Goal: Navigation & Orientation: Find specific page/section

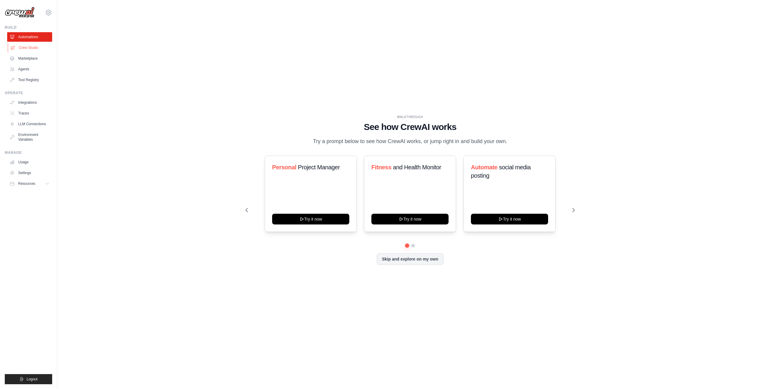
click at [41, 50] on link "Crew Studio" at bounding box center [30, 48] width 45 height 10
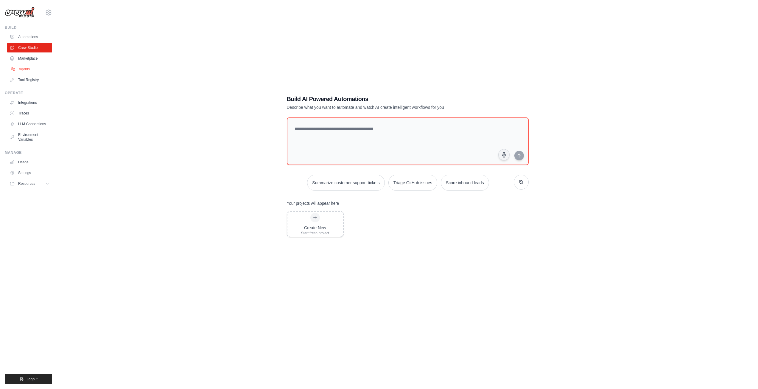
click at [36, 69] on link "Agents" at bounding box center [30, 69] width 45 height 10
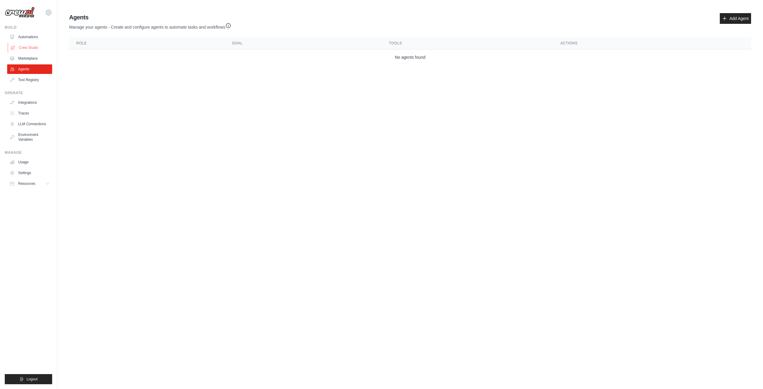
click at [32, 49] on link "Crew Studio" at bounding box center [30, 48] width 45 height 10
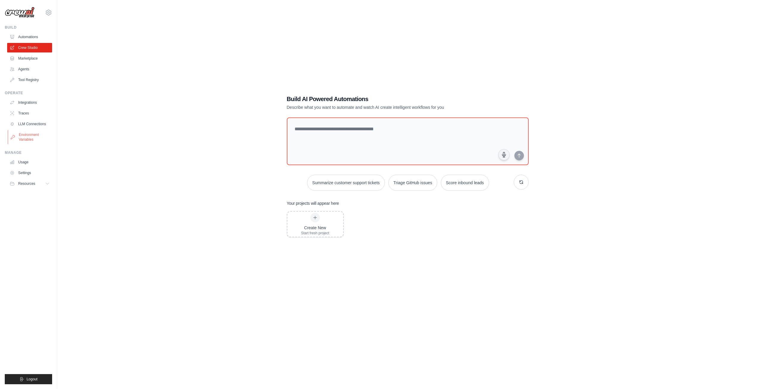
click at [21, 135] on link "Environment Variables" at bounding box center [30, 137] width 45 height 14
